Goal: Transaction & Acquisition: Purchase product/service

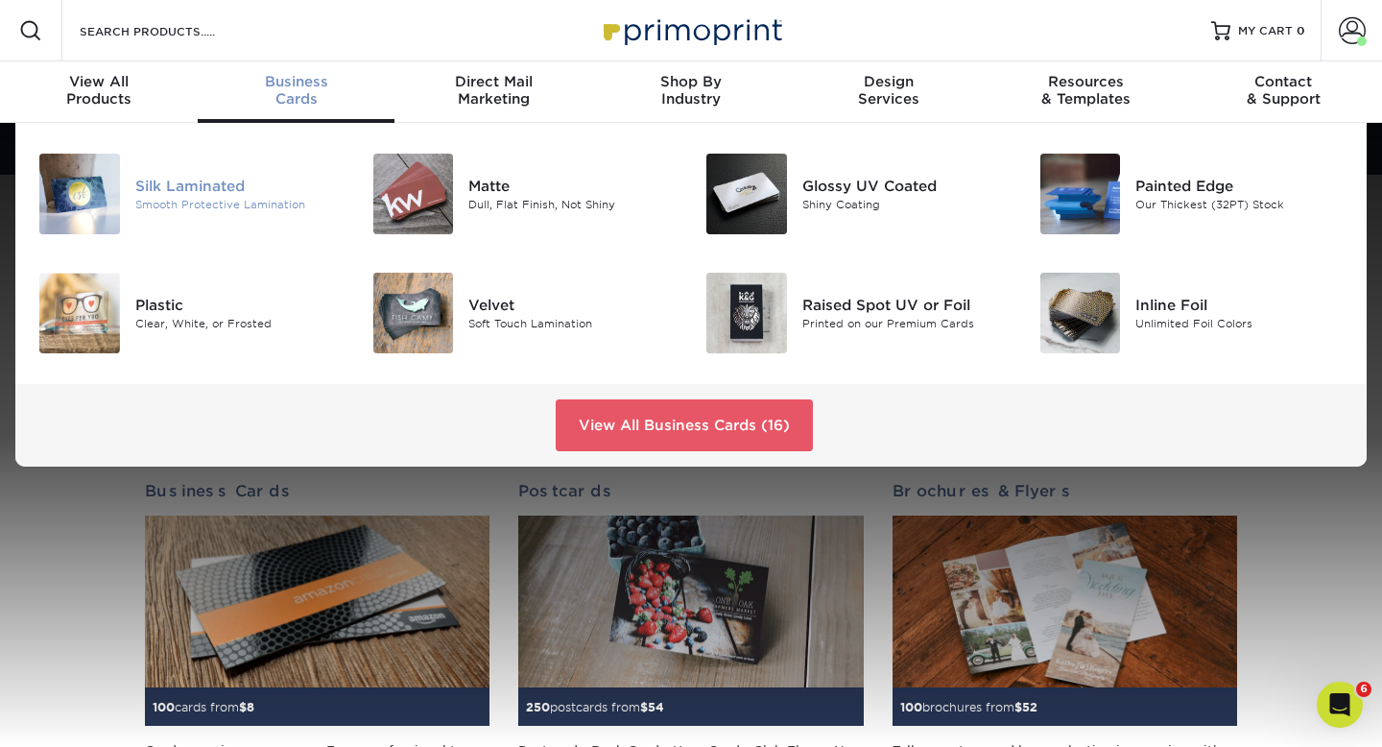
click at [213, 188] on div "Silk Laminated" at bounding box center [239, 186] width 208 height 21
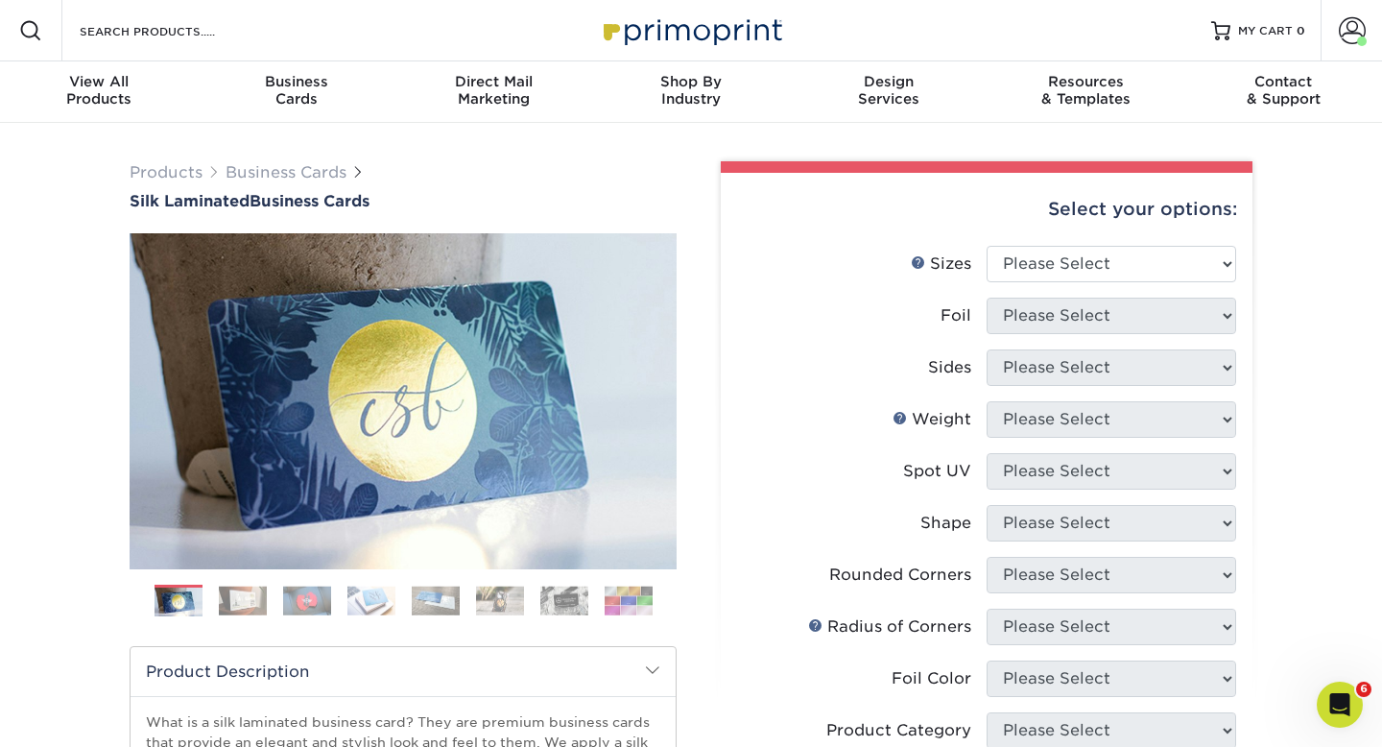
click at [798, 259] on label "Sizes Help Sizes" at bounding box center [862, 264] width 250 height 36
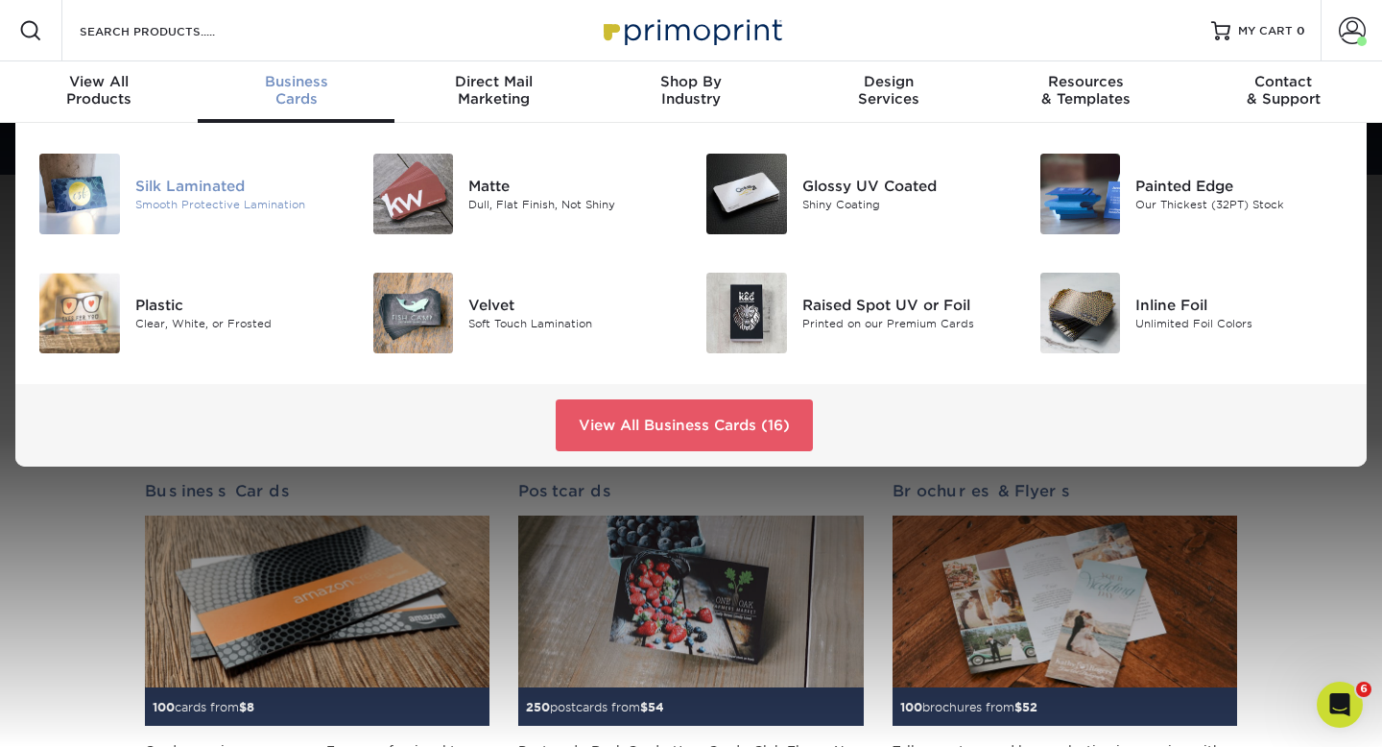
click at [242, 186] on div "Silk Laminated" at bounding box center [239, 186] width 208 height 21
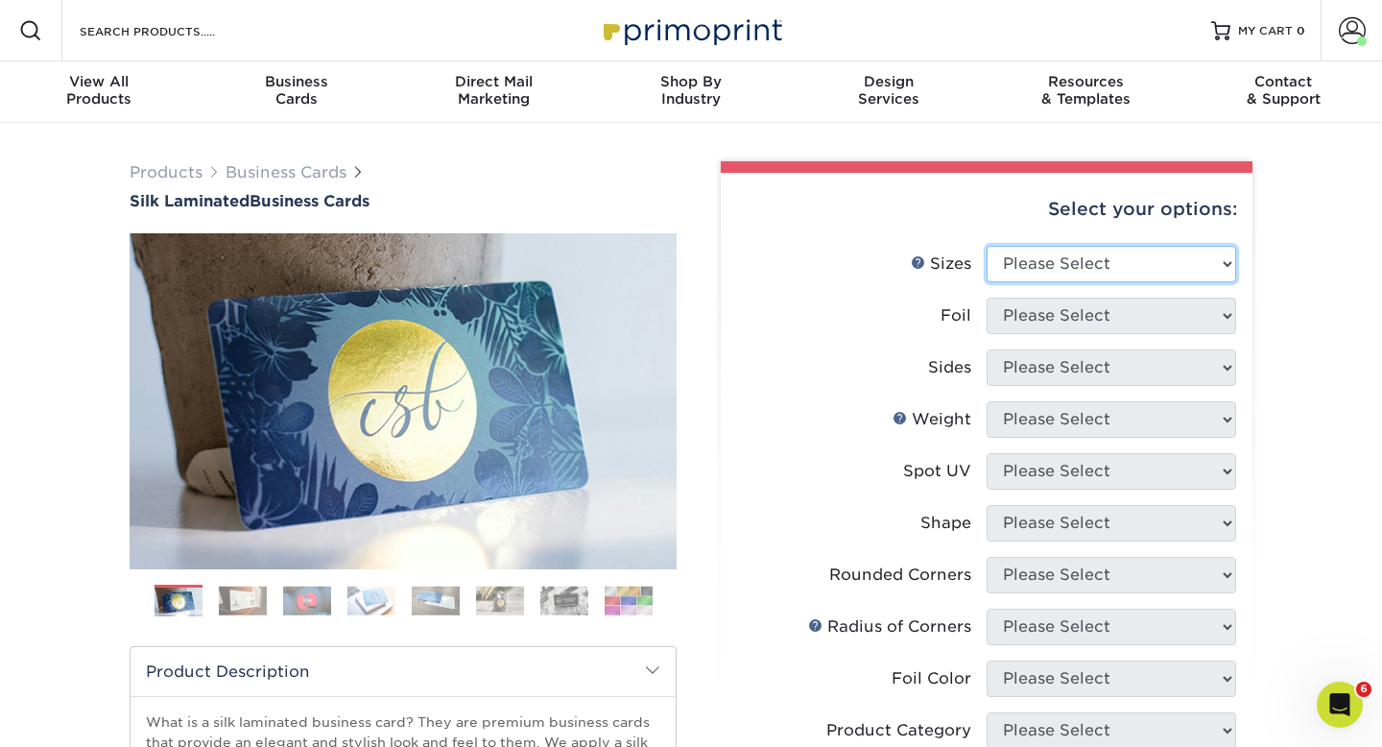
click at [1217, 264] on select "Please Select 1.5" x 3.5" - Mini 1.75" x 3.5" - Mini 2" x 2" - Square 2" x 3" -…" at bounding box center [1112, 264] width 250 height 36
select select "2.00x3.50"
click at [987, 246] on select "Please Select 1.5" x 3.5" - Mini 1.75" x 3.5" - Mini 2" x 2" - Square 2" x 3" -…" at bounding box center [1112, 264] width 250 height 36
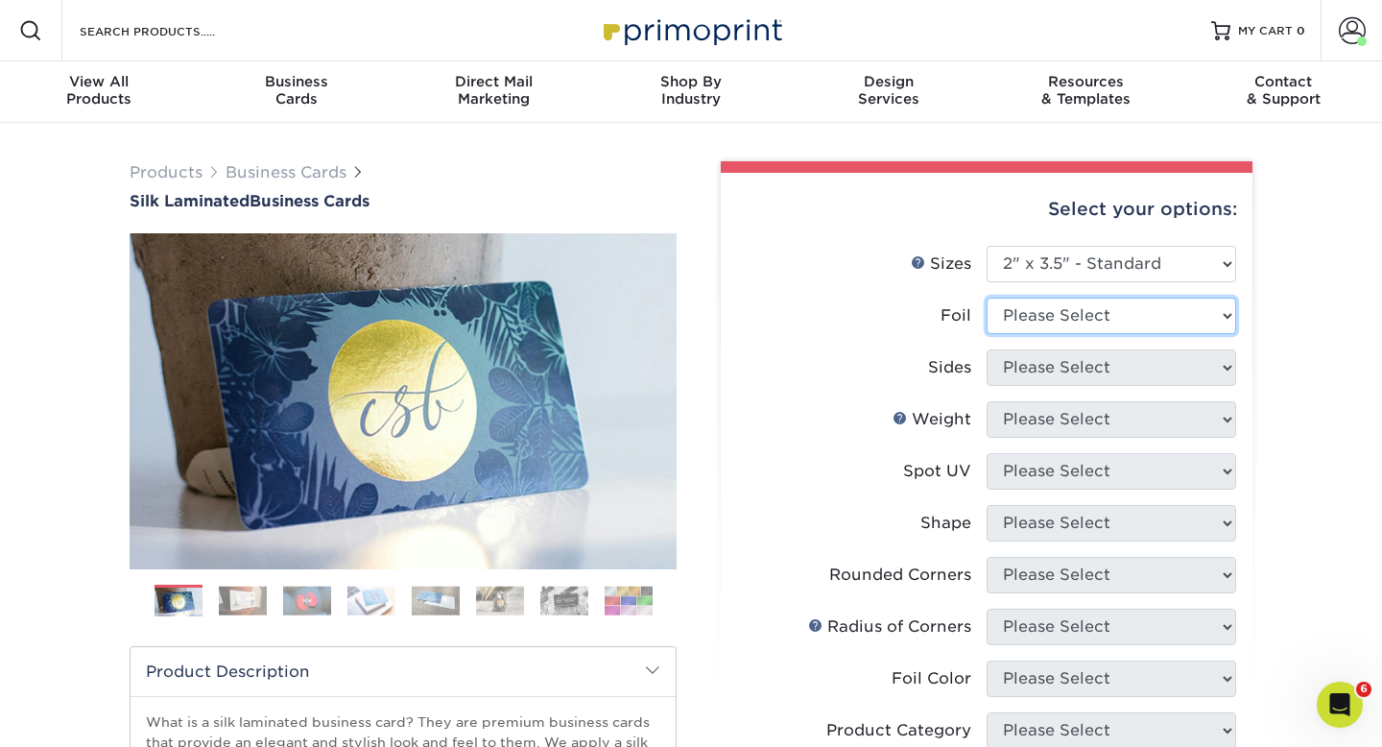
click at [1114, 321] on select "Please Select Yes No" at bounding box center [1112, 316] width 250 height 36
select select "0"
click at [987, 298] on select "Please Select Yes No" at bounding box center [1112, 316] width 250 height 36
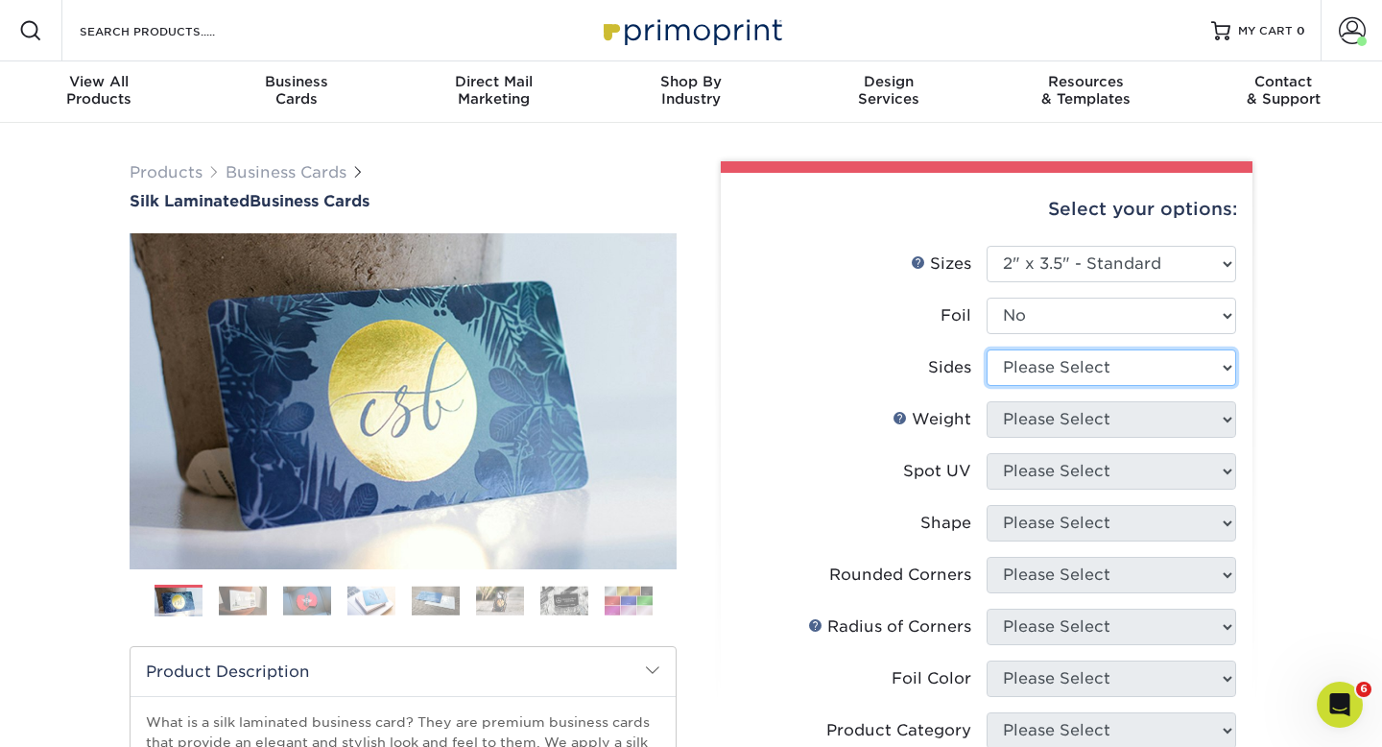
click at [1093, 373] on select "Please Select Print Both Sides Print Front Only" at bounding box center [1112, 367] width 250 height 36
select select "13abbda7-1d64-4f25-8bb2-c179b224825d"
click at [987, 349] on select "Please Select Print Both Sides Print Front Only" at bounding box center [1112, 367] width 250 height 36
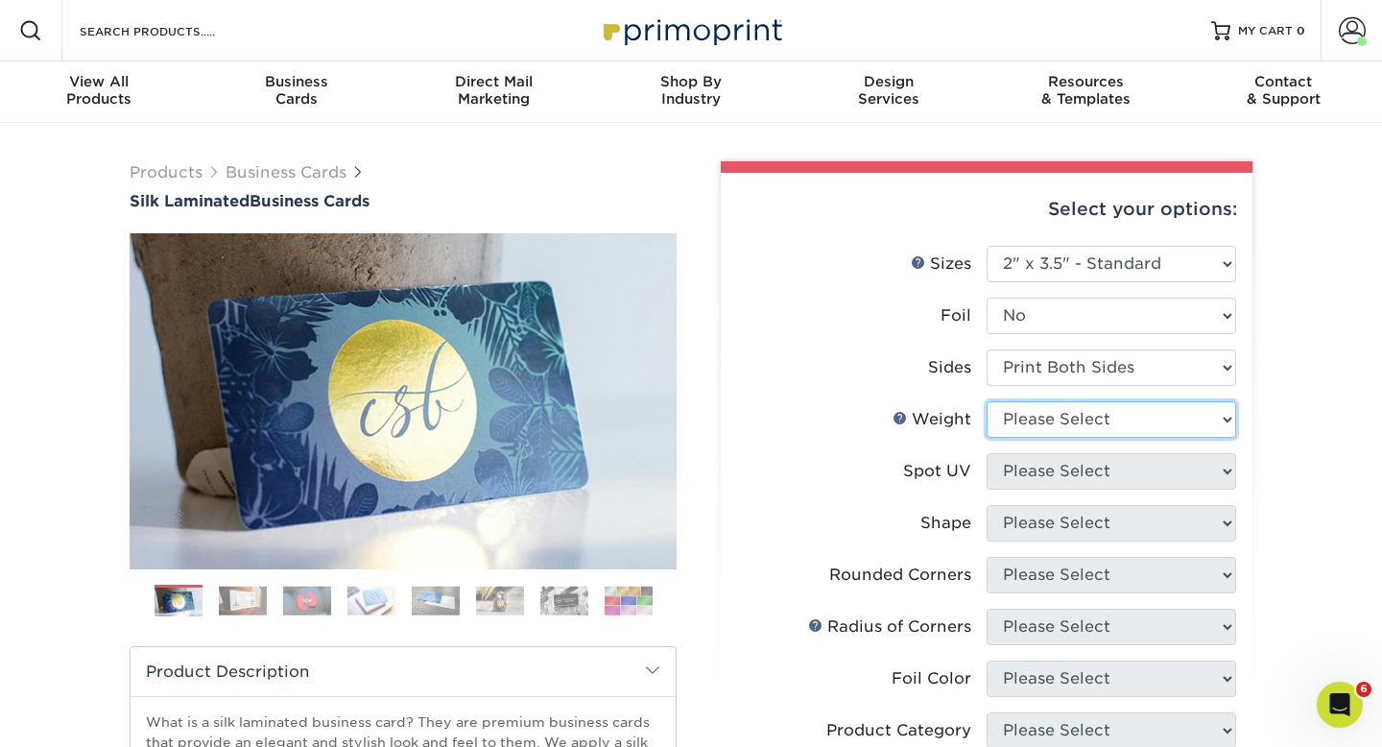
click at [1083, 417] on select "Please Select 16PT" at bounding box center [1112, 419] width 250 height 36
select select "16PT"
click at [987, 401] on select "Please Select 16PT" at bounding box center [1112, 419] width 250 height 36
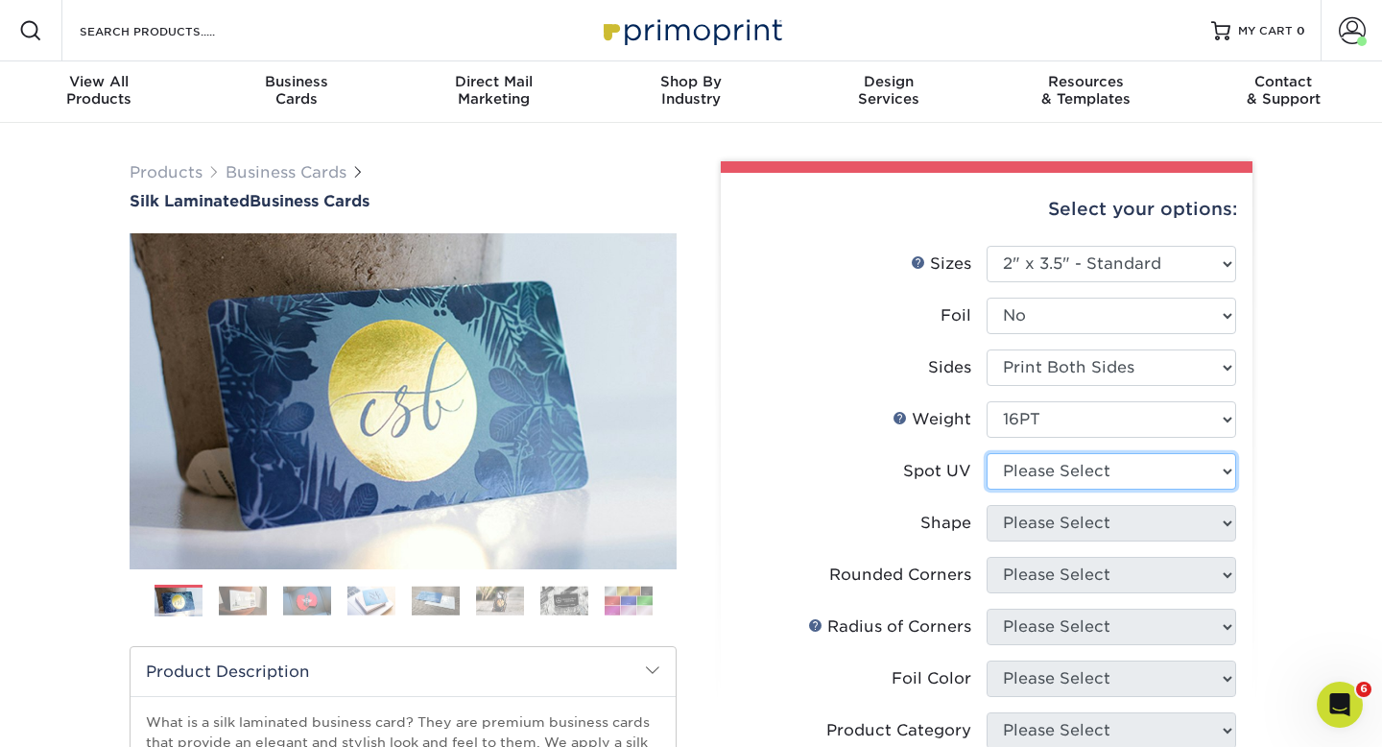
click at [1069, 479] on select "Please Select No Spot UV Front and Back (Both Sides) Front Only Back Only" at bounding box center [1112, 471] width 250 height 36
select select "1"
click at [987, 453] on select "Please Select No Spot UV Front and Back (Both Sides) Front Only Back Only" at bounding box center [1112, 471] width 250 height 36
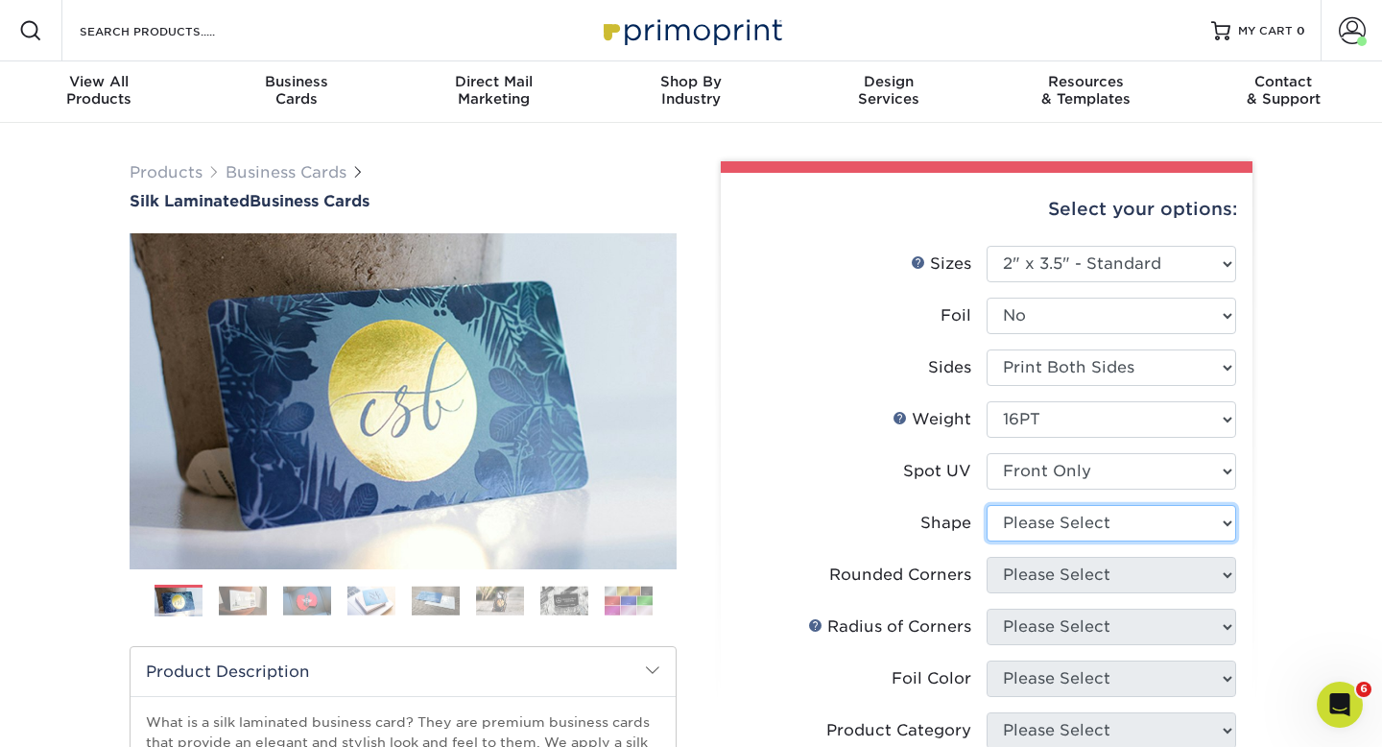
click at [1043, 516] on select "Please Select Standard" at bounding box center [1112, 523] width 250 height 36
select select "standard"
click at [987, 505] on select "Please Select Standard" at bounding box center [1112, 523] width 250 height 36
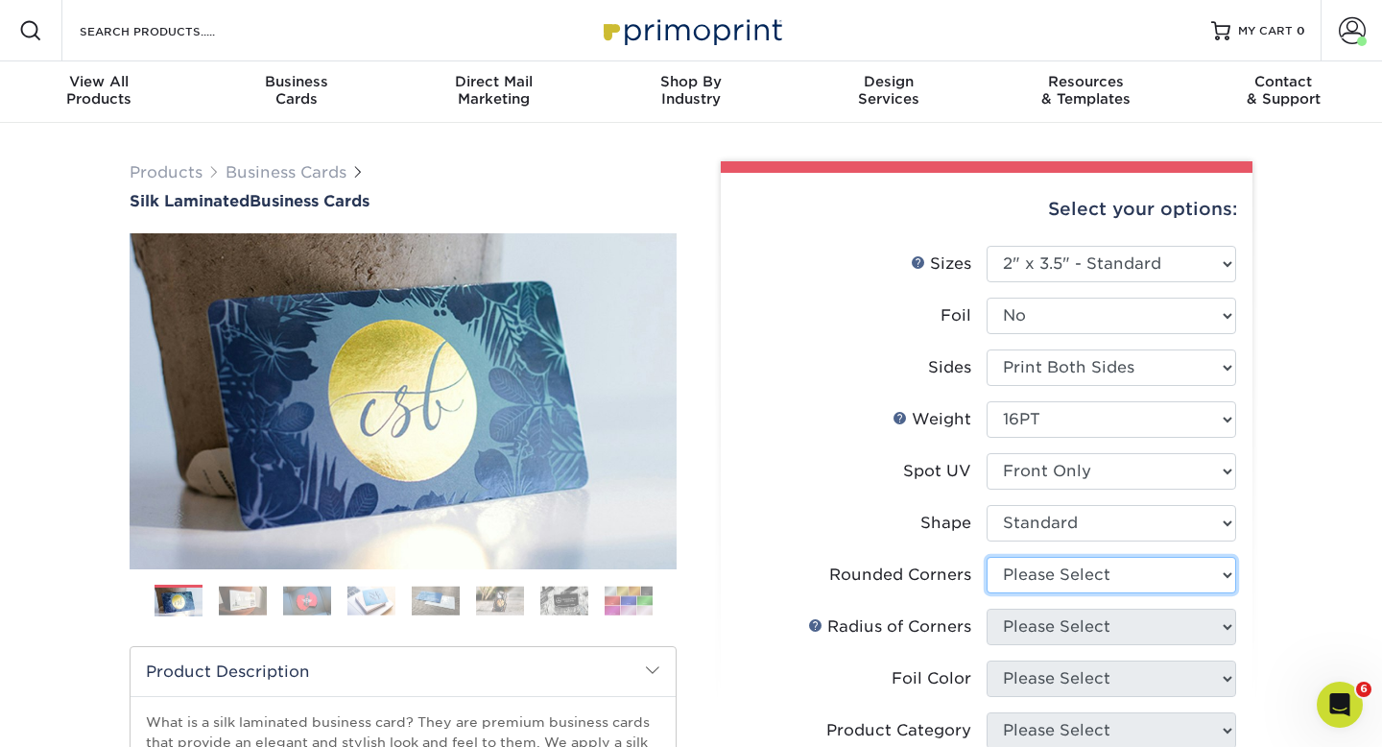
click at [1051, 576] on select "Please Select Yes - Round 2 Corners Yes - Round 4 Corners No" at bounding box center [1112, 575] width 250 height 36
select select "0"
click at [987, 557] on select "Please Select Yes - Round 2 Corners Yes - Round 4 Corners No" at bounding box center [1112, 575] width 250 height 36
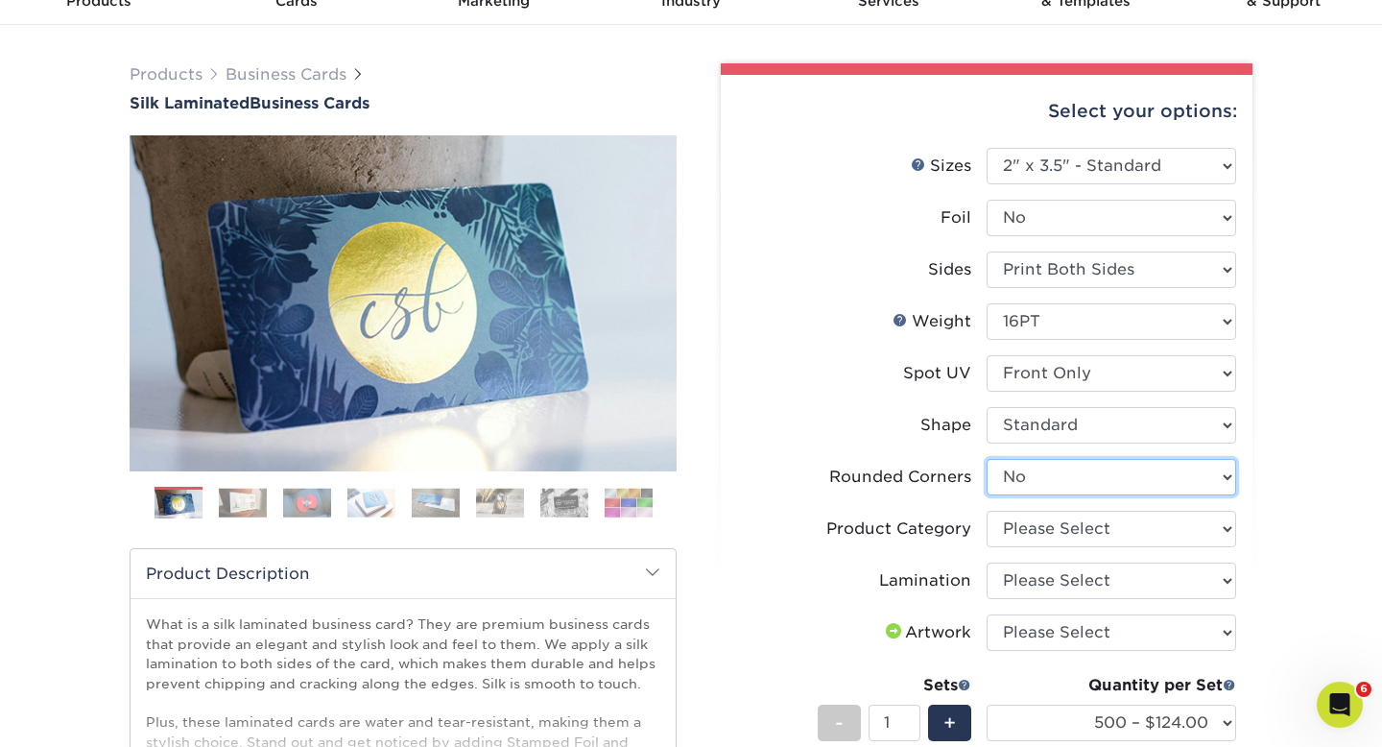
scroll to position [99, 0]
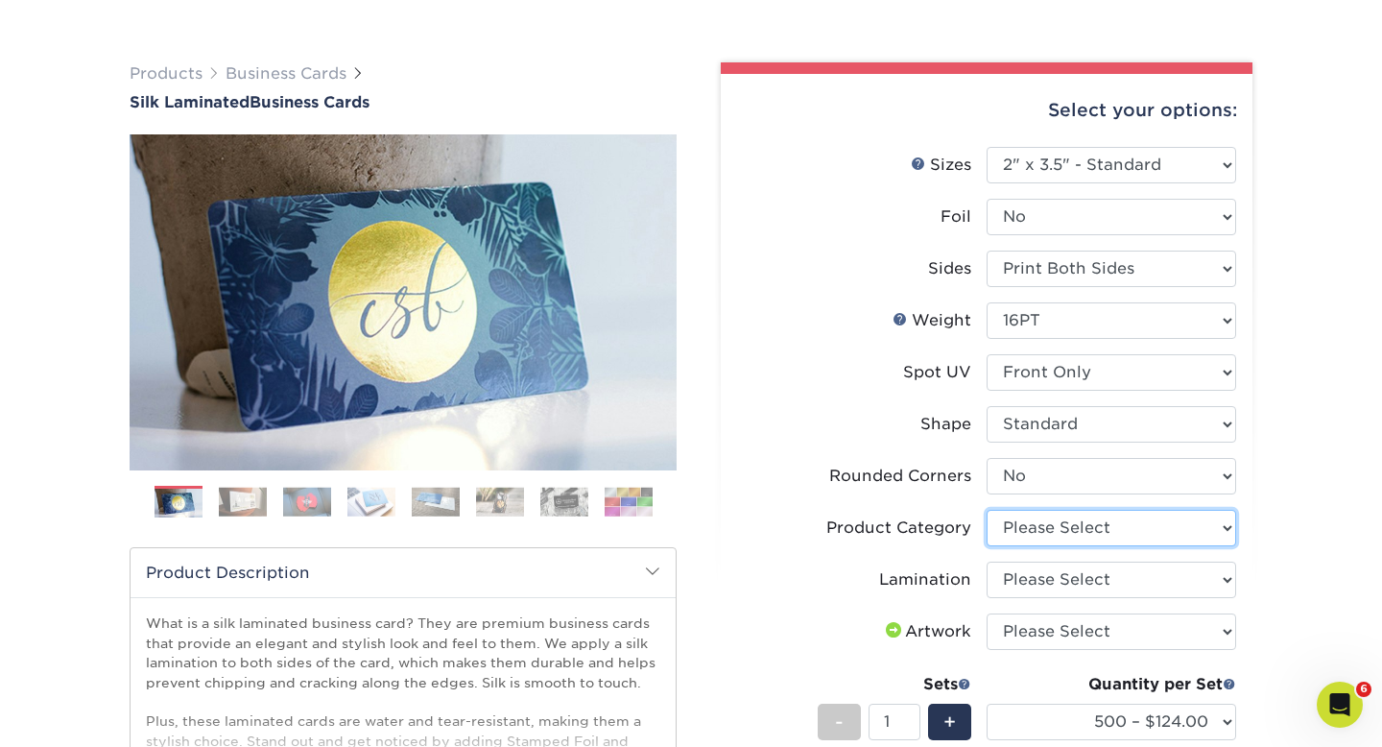
click at [1145, 530] on select "Please Select Business Cards" at bounding box center [1112, 528] width 250 height 36
select select "3b5148f1-0588-4f88-a218-97bcfdce65c1"
click at [987, 510] on select "Please Select Business Cards" at bounding box center [1112, 528] width 250 height 36
click at [1097, 580] on select "Please Select Silk" at bounding box center [1112, 580] width 250 height 36
select select "ccacb42f-45f7-42d3-bbd3-7c8421cf37f0"
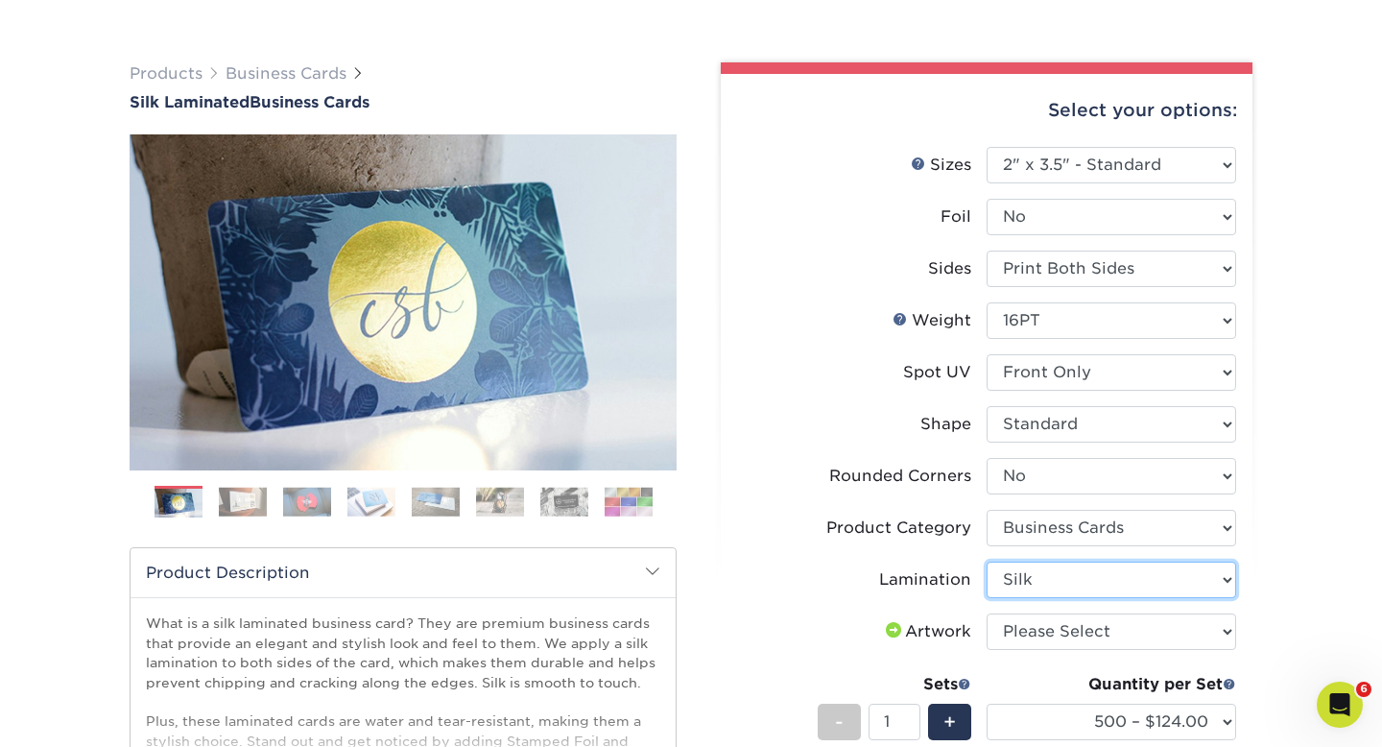
click at [987, 562] on select "Please Select Silk" at bounding box center [1112, 580] width 250 height 36
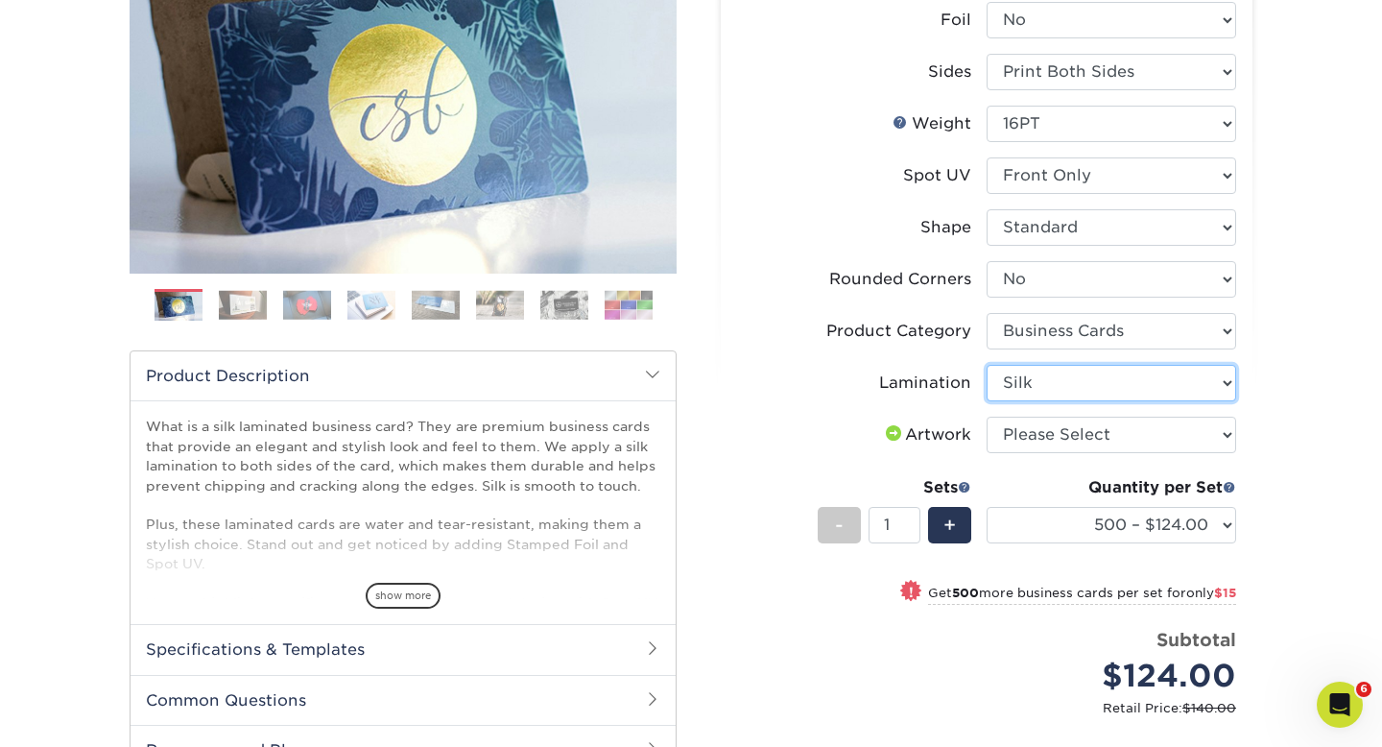
scroll to position [302, 0]
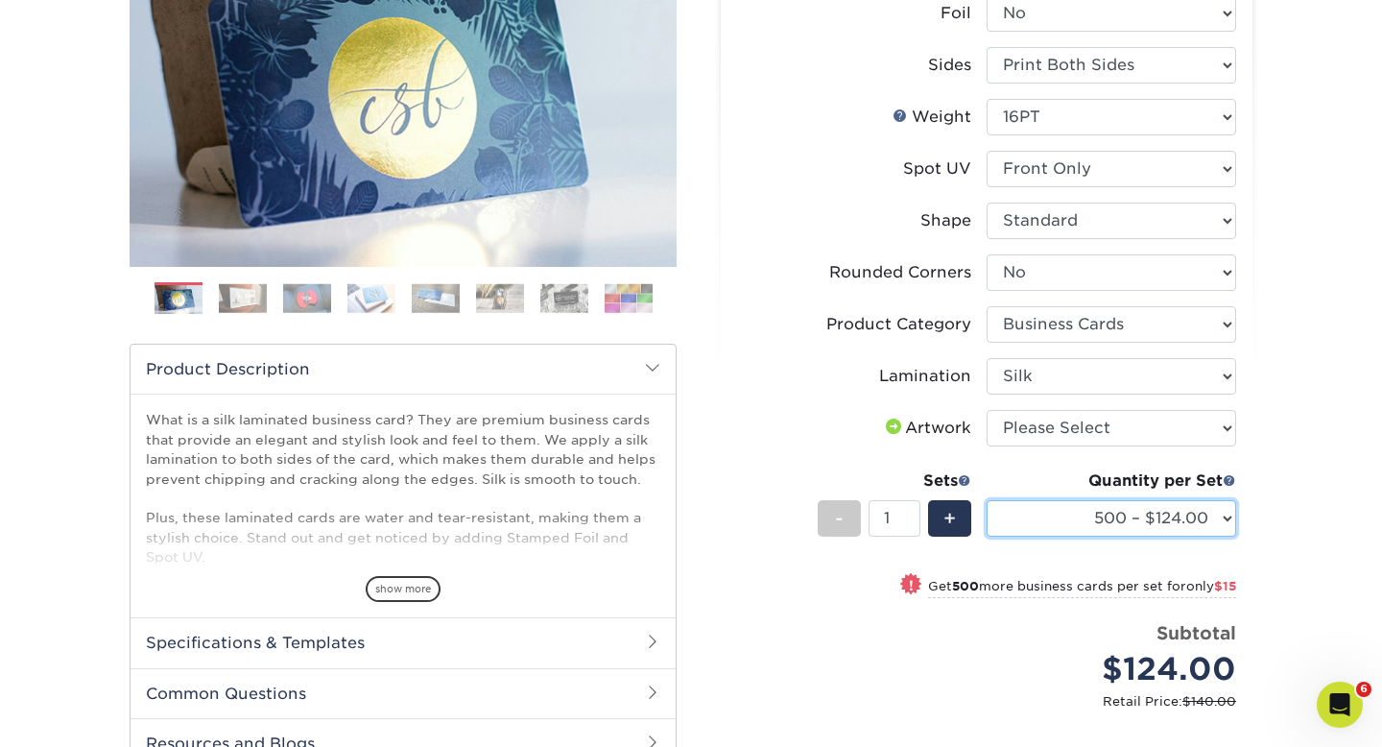
click at [1151, 518] on select "500 – $124.00 1000 – $139.00 2500 – $341.00 5000 – $571.00 10000 – $1028.00" at bounding box center [1112, 518] width 250 height 36
select select "1000 – $139.00"
click at [987, 500] on select "500 – $124.00 1000 – $139.00 2500 – $341.00 5000 – $571.00 10000 – $1028.00" at bounding box center [1112, 518] width 250 height 36
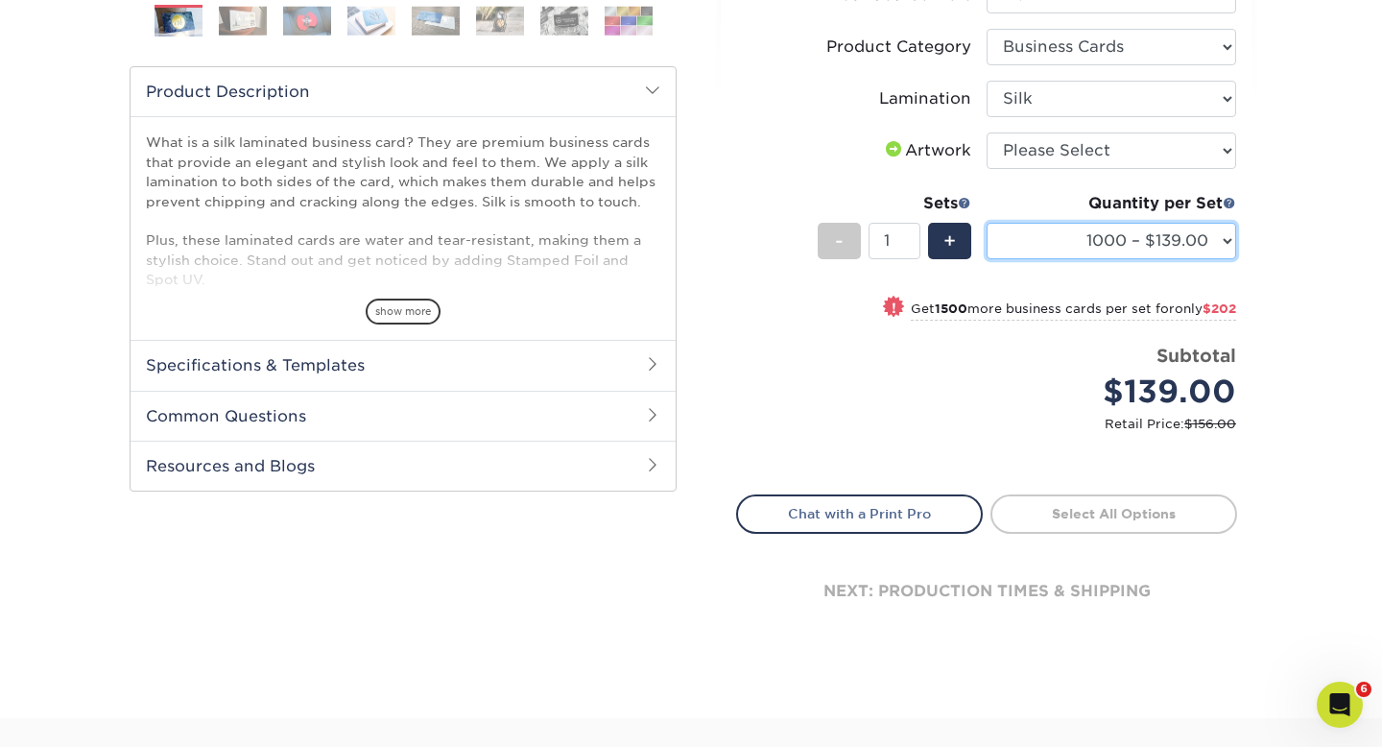
scroll to position [594, 0]
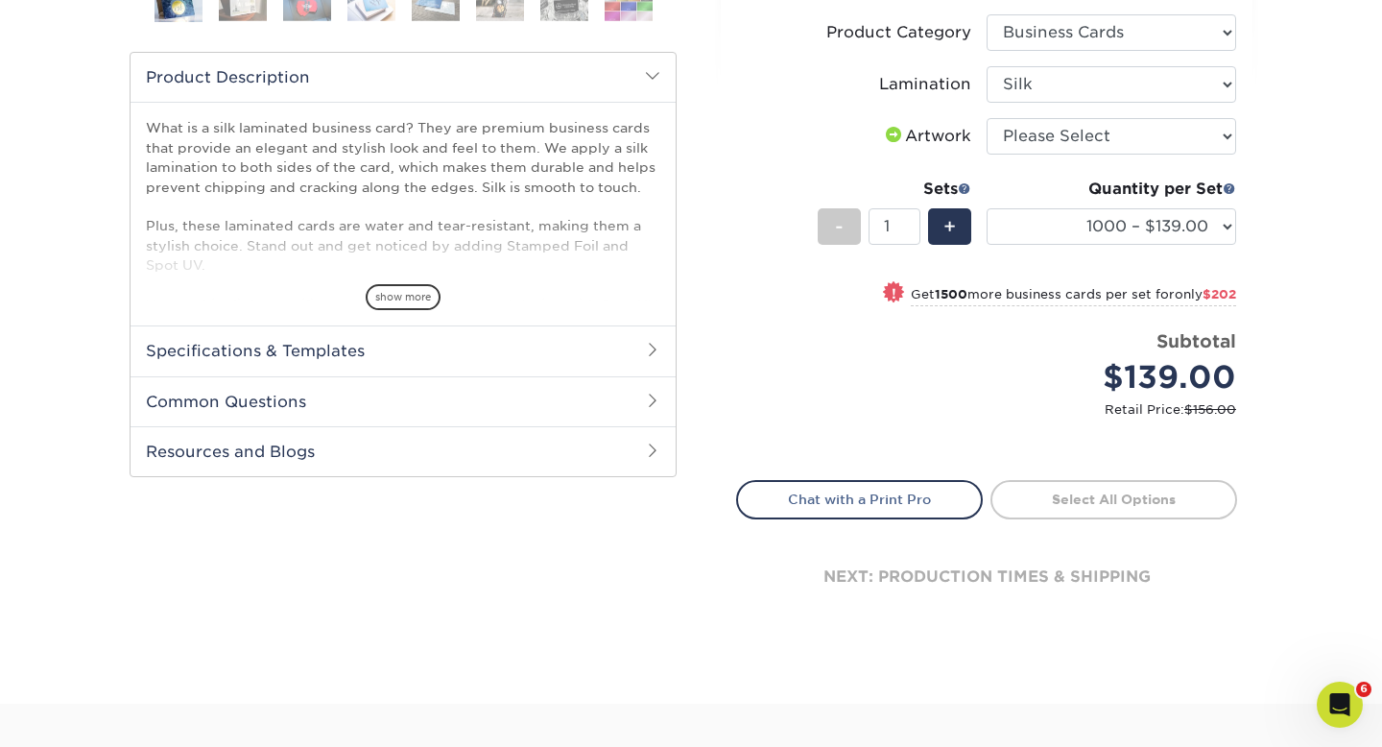
click at [1146, 397] on div "$139.00" at bounding box center [1118, 377] width 235 height 46
click at [1088, 132] on select "Please Select I will upload files I need a design - $100" at bounding box center [1112, 136] width 250 height 36
select select "upload"
click at [987, 118] on select "Please Select I will upload files I need a design - $100" at bounding box center [1112, 136] width 250 height 36
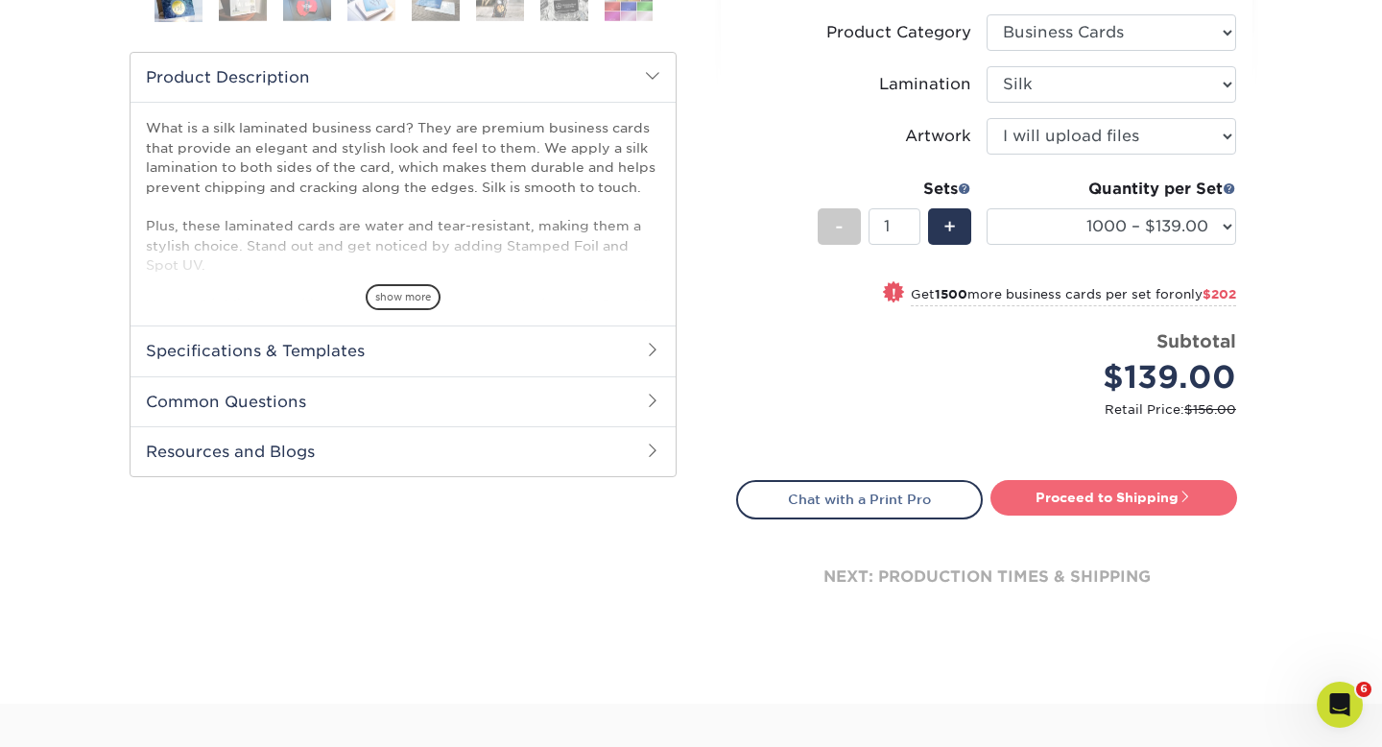
click at [1093, 492] on link "Proceed to Shipping" at bounding box center [1114, 497] width 247 height 35
type input "Set 1"
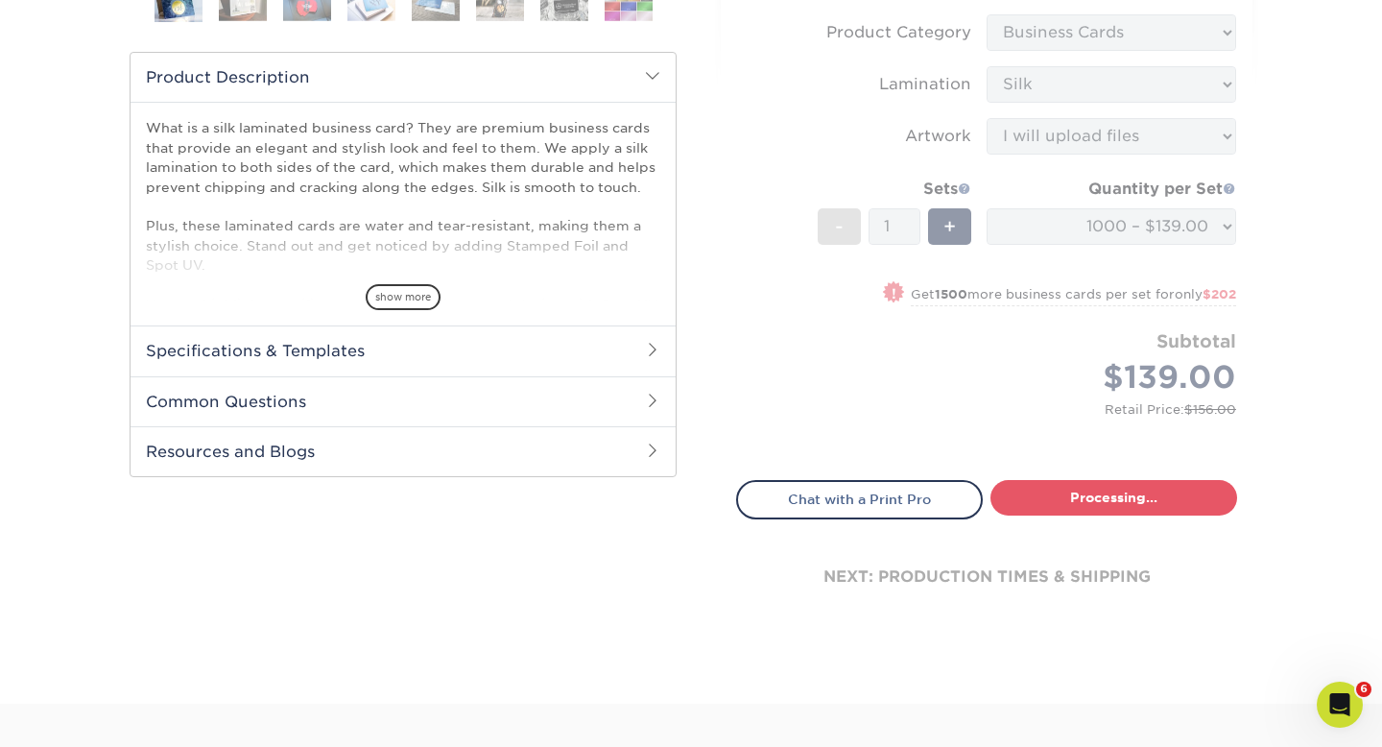
select select "954c6a71-1ba0-4948-9719-7cdfdf84b72c"
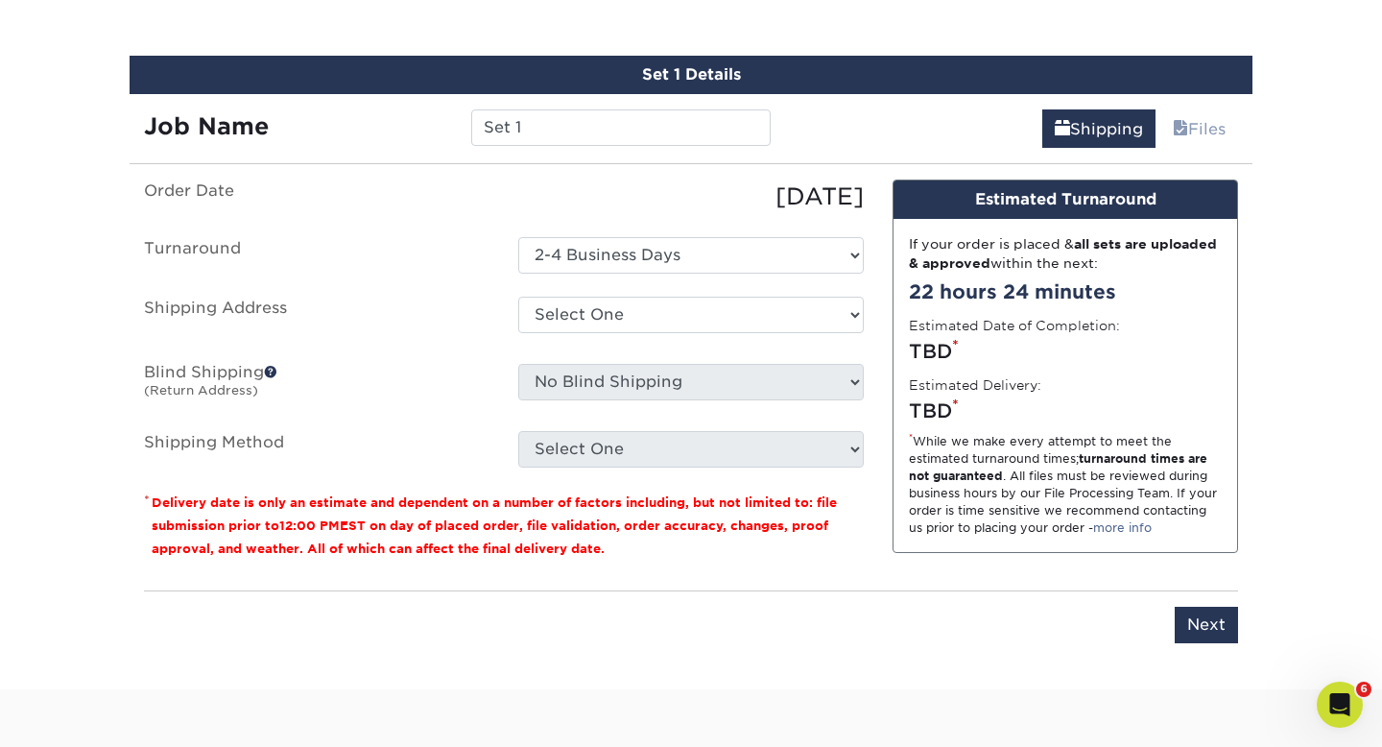
scroll to position [1126, 0]
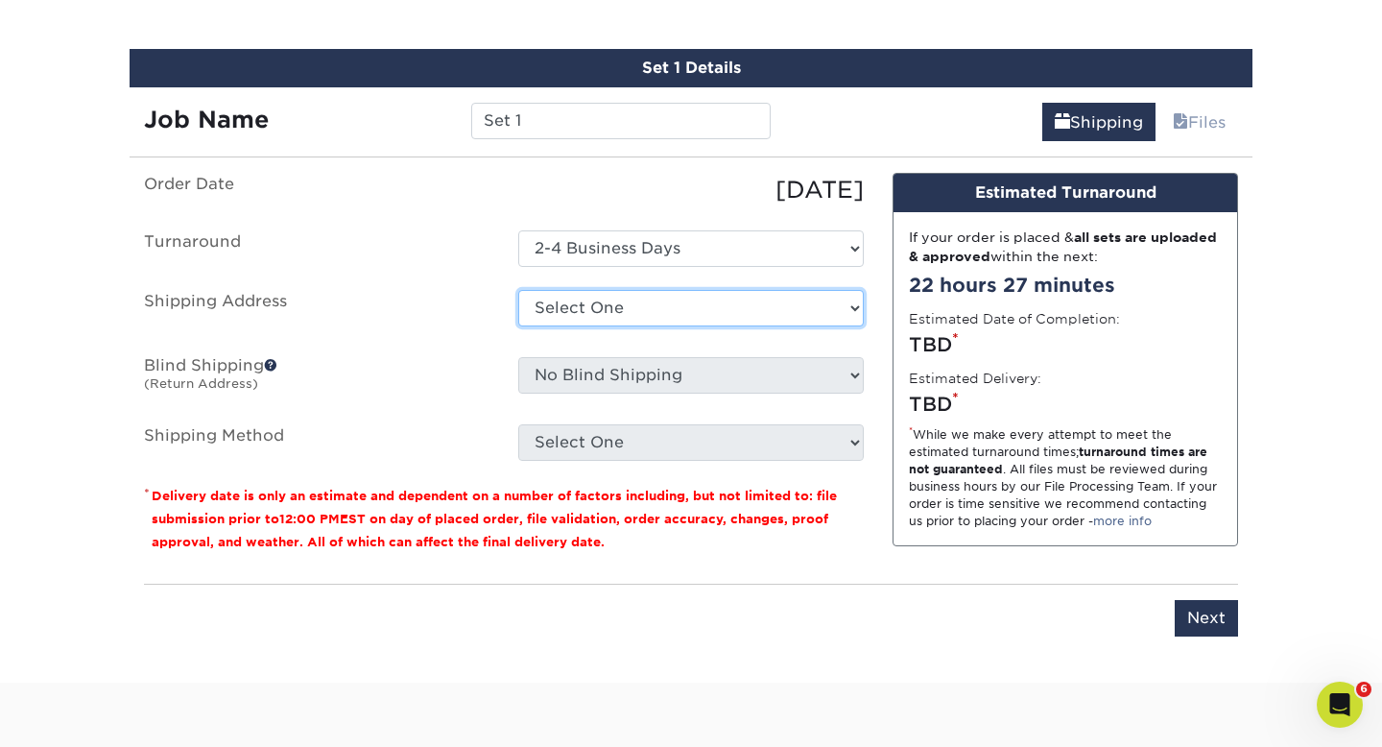
click at [596, 301] on select "Select One [PERSON_NAME] Bedrock Office Bedrock Veterinary Bedrock Veterinary S…" at bounding box center [691, 308] width 346 height 36
select select "283297"
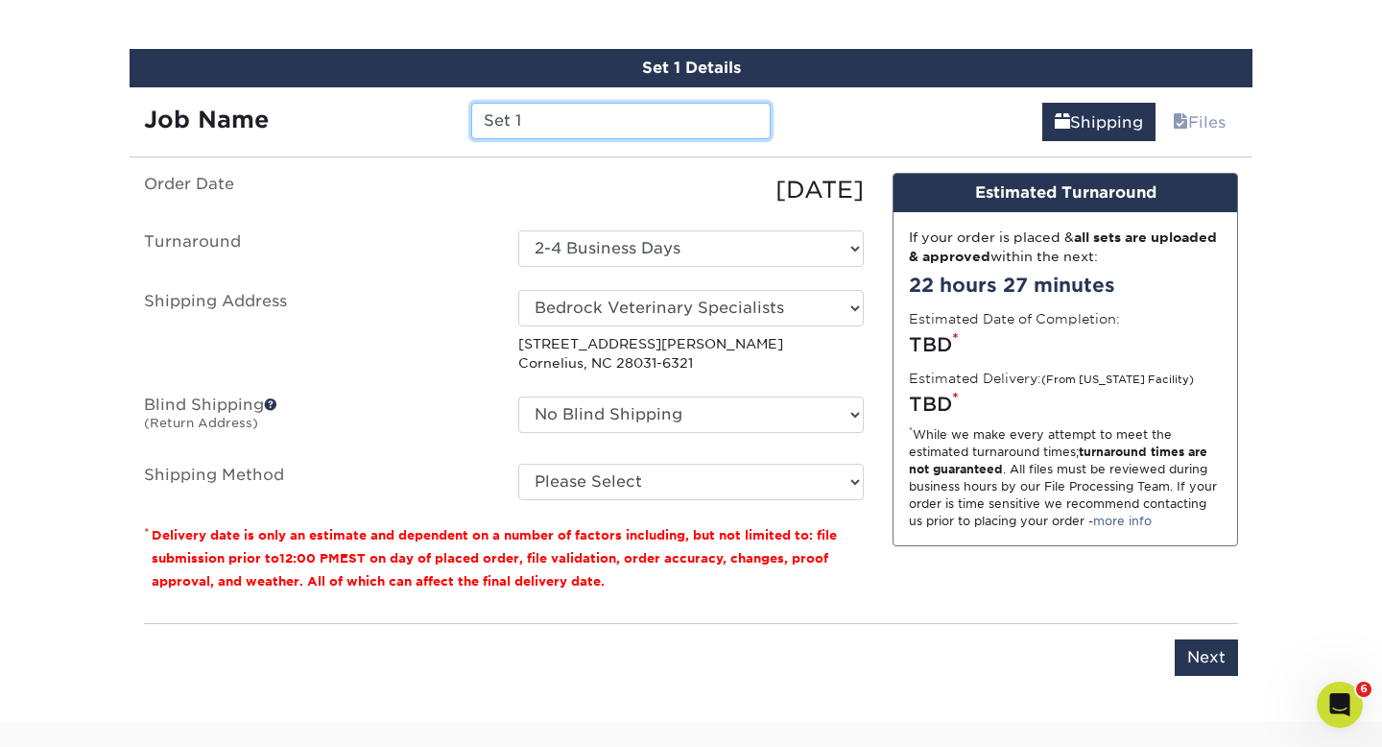
click at [553, 123] on input "Set 1" at bounding box center [620, 121] width 299 height 36
type input "S"
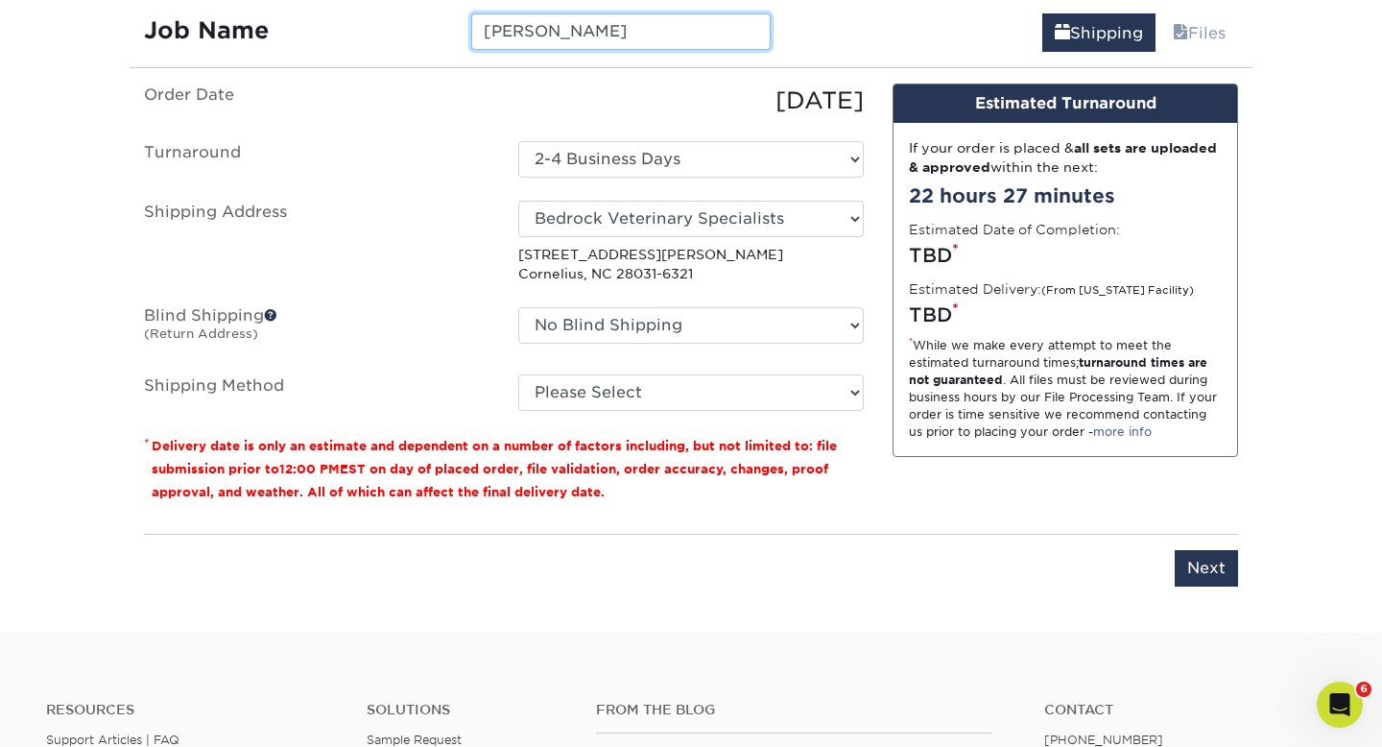
scroll to position [1252, 0]
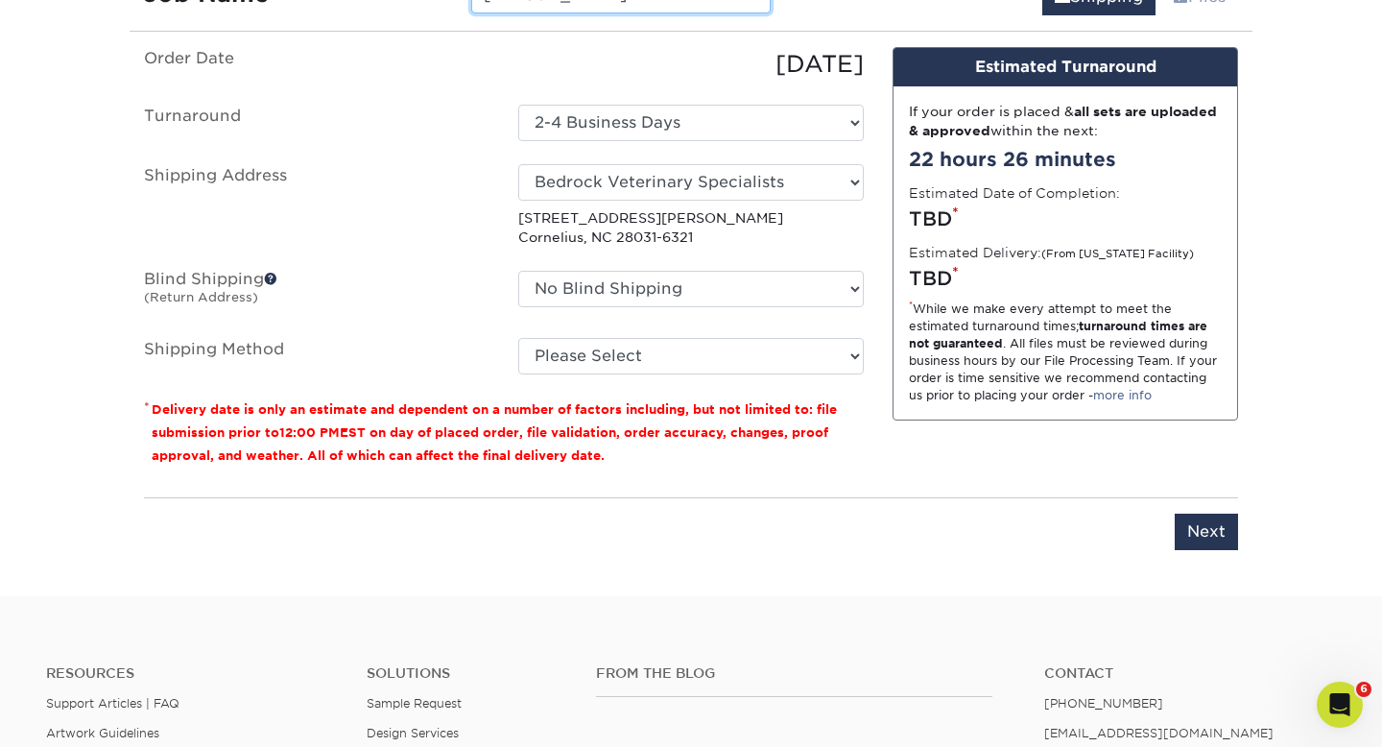
type input "[PERSON_NAME]"
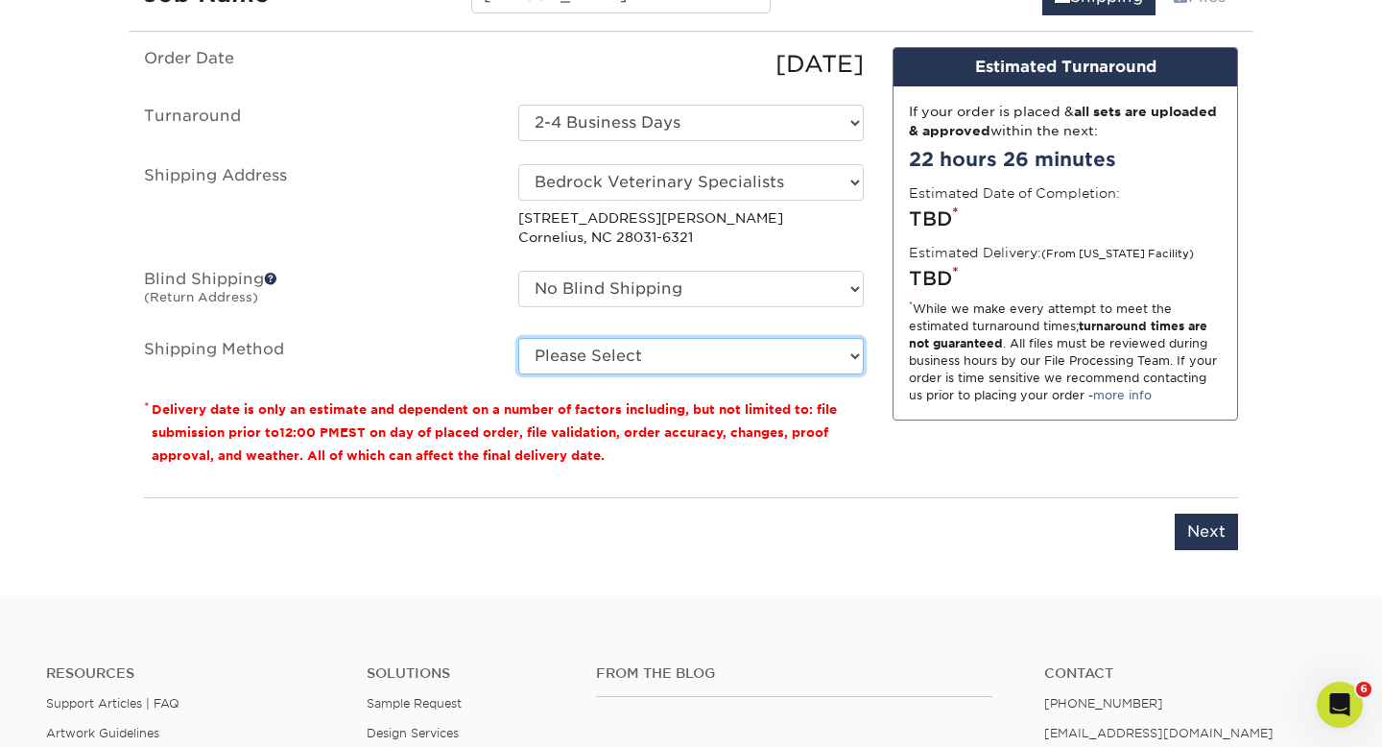
click at [575, 356] on select "Please Select Ground Shipping (+$8.96) 3 Day Shipping Service (+$16.56) 2 Day A…" at bounding box center [691, 356] width 346 height 36
select select "03"
click at [518, 338] on select "Please Select Ground Shipping (+$8.96) 3 Day Shipping Service (+$16.56) 2 Day A…" at bounding box center [691, 356] width 346 height 36
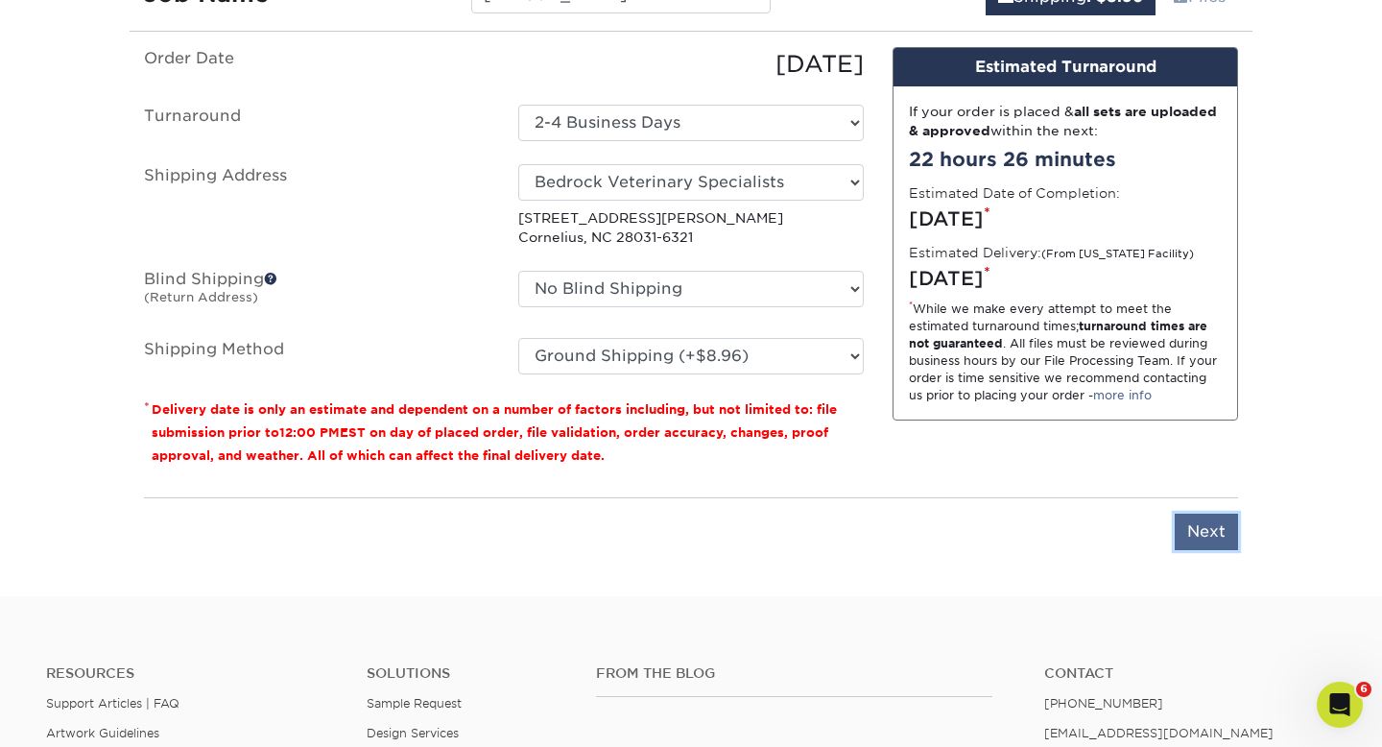
click at [1197, 531] on input "Next" at bounding box center [1206, 532] width 63 height 36
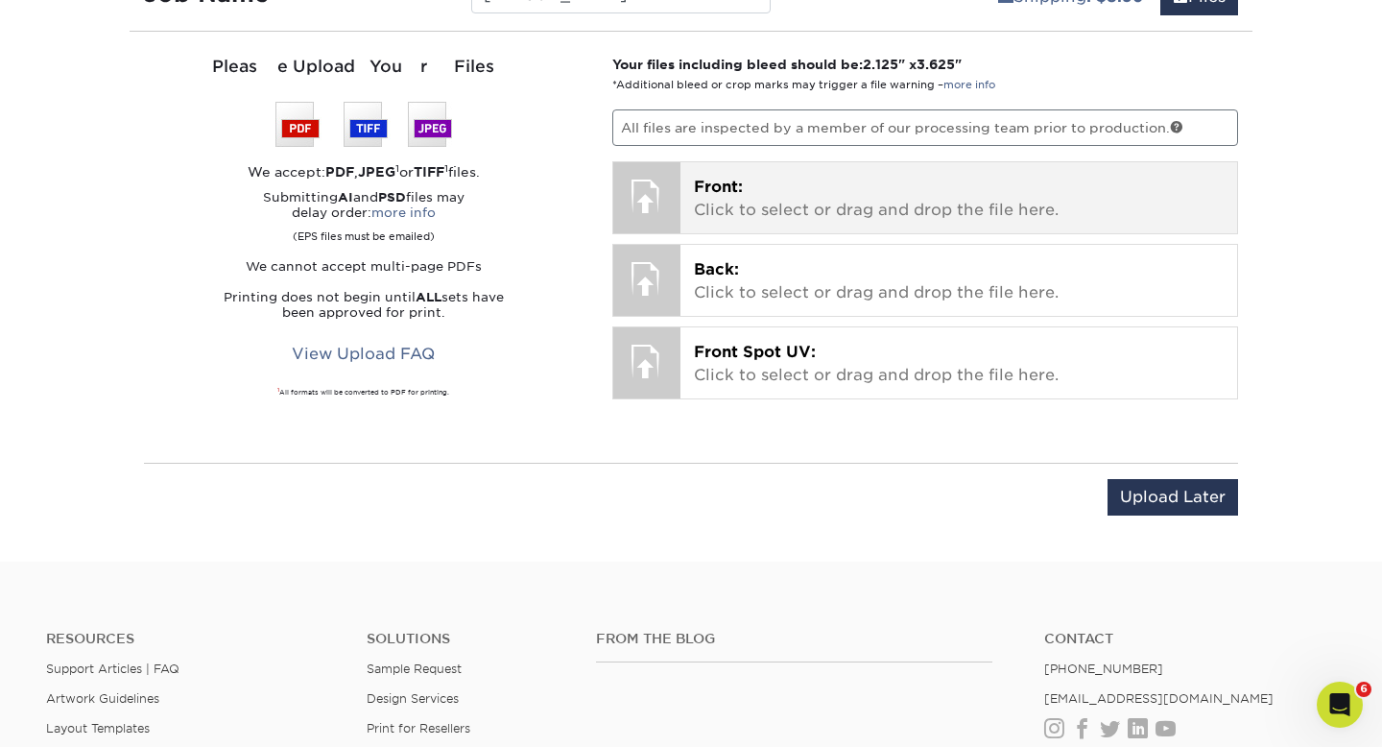
click at [749, 200] on p "Front: Click to select or drag and drop the file here." at bounding box center [959, 199] width 531 height 46
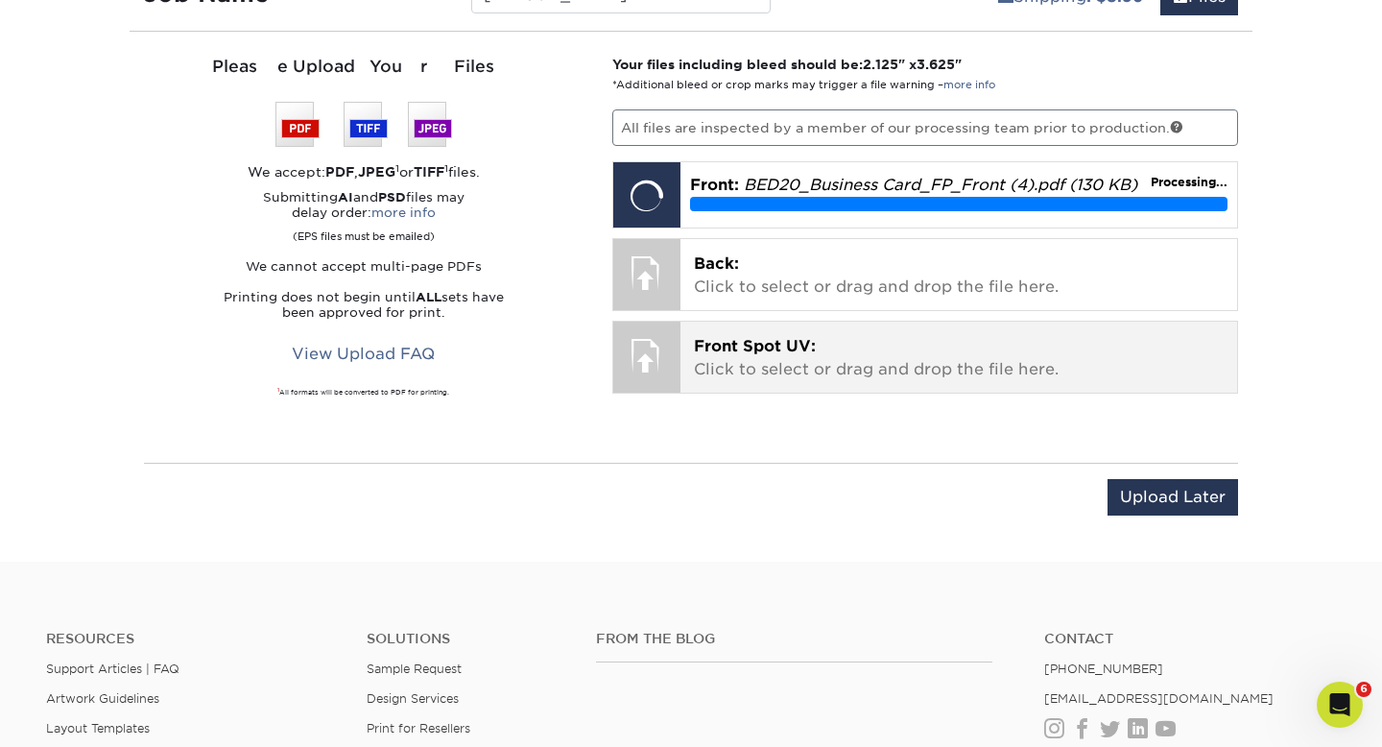
click at [861, 363] on p "Front Spot UV: Click to select or drag and drop the file here." at bounding box center [959, 358] width 531 height 46
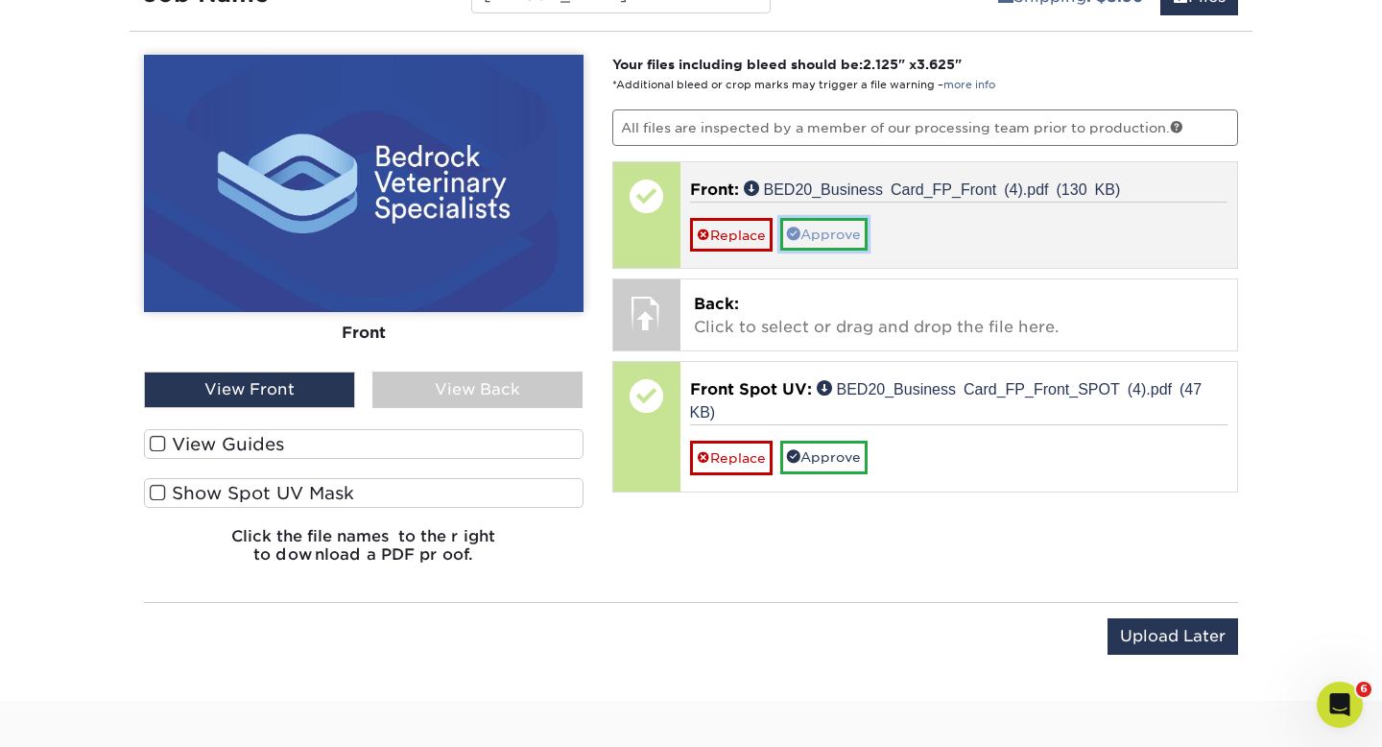
click at [810, 227] on link "Approve" at bounding box center [823, 234] width 87 height 33
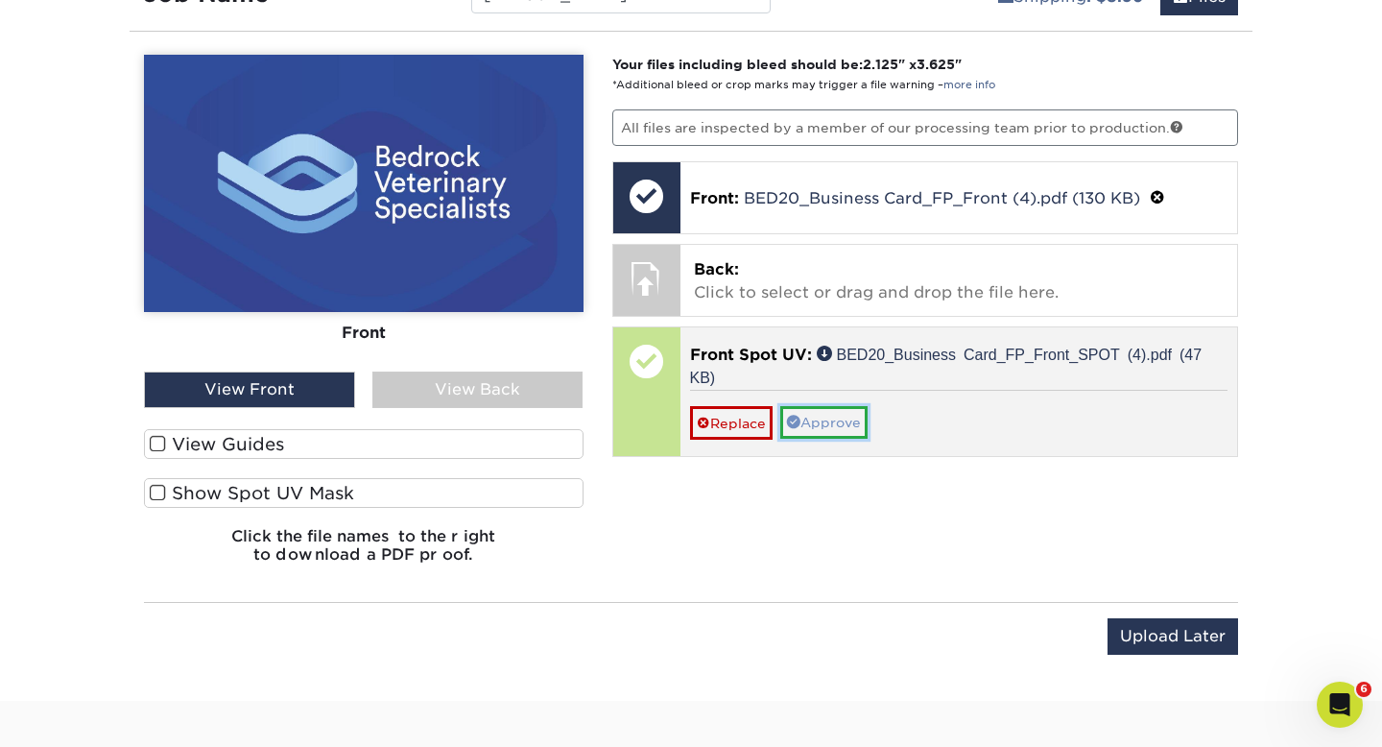
click at [837, 415] on link "Approve" at bounding box center [823, 422] width 87 height 33
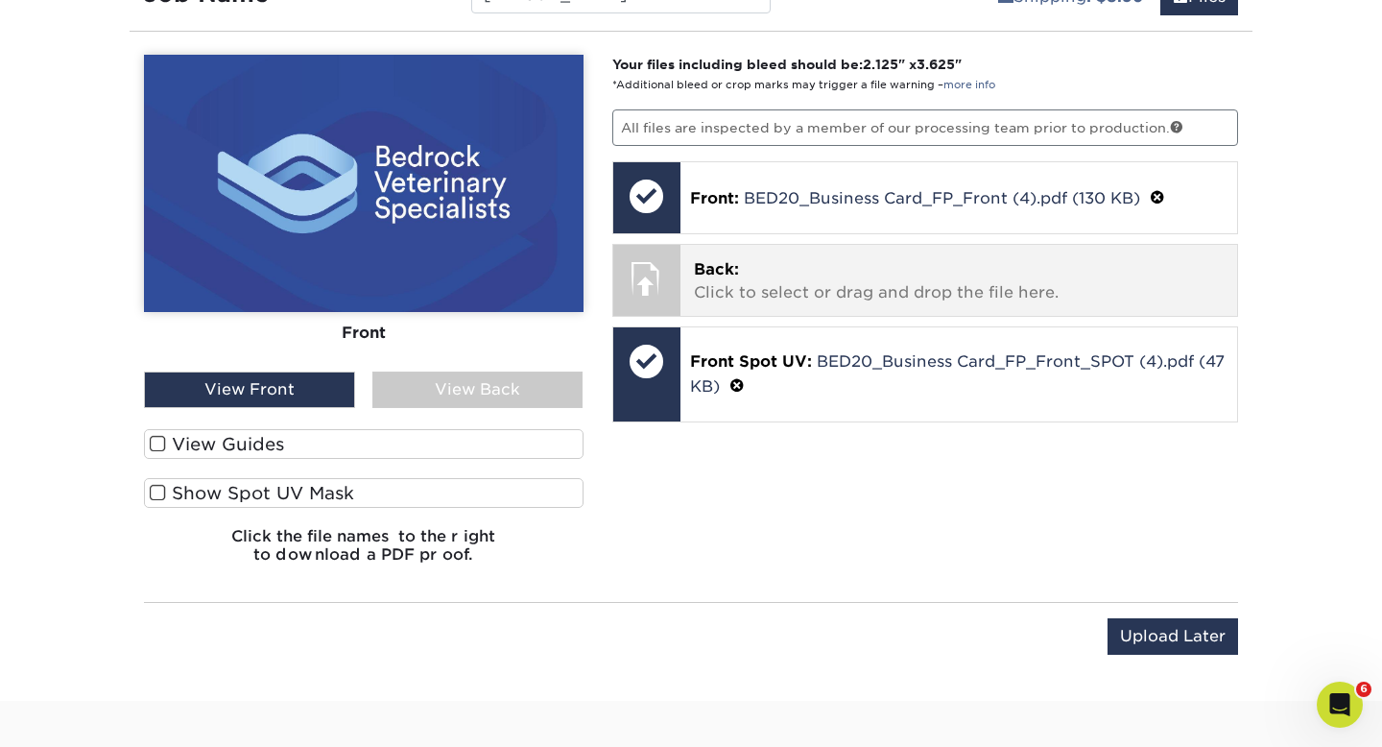
click at [734, 282] on p "Back: Click to select or drag and drop the file here." at bounding box center [959, 281] width 531 height 46
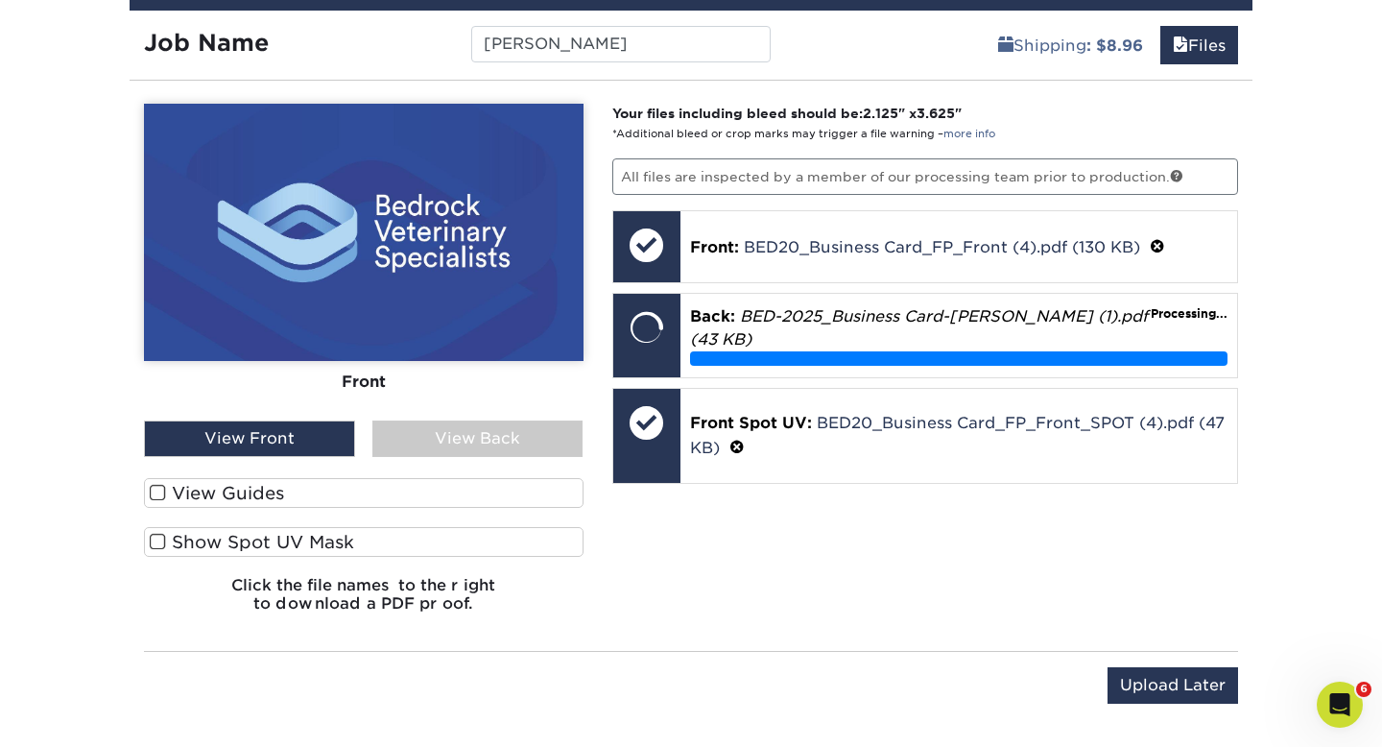
scroll to position [1202, 0]
